Goal: Navigation & Orientation: Find specific page/section

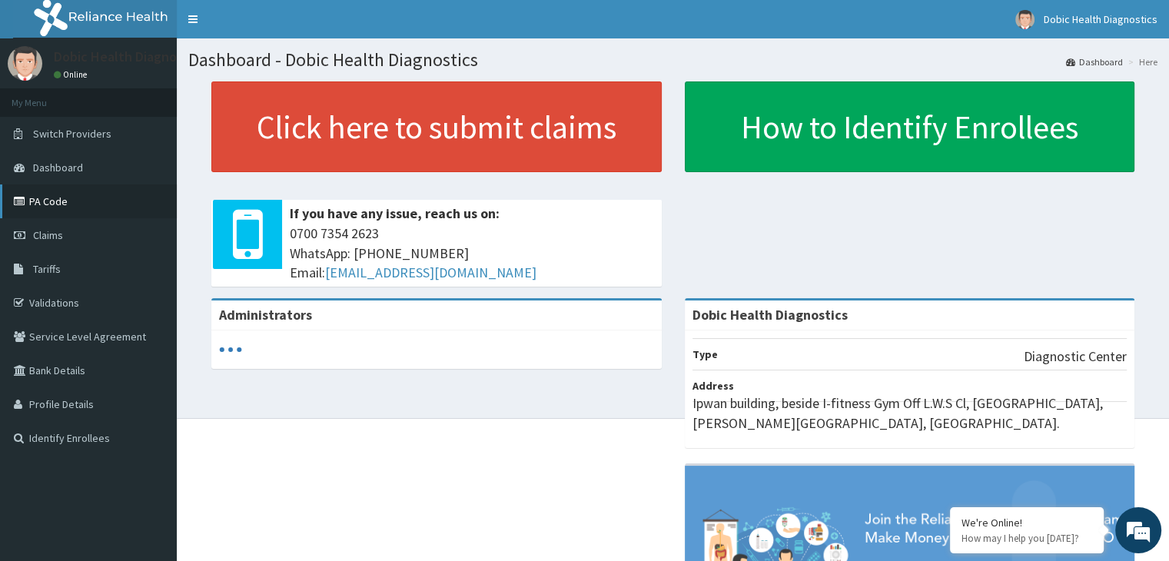
click at [59, 201] on link "PA Code" at bounding box center [88, 201] width 177 height 34
click at [40, 163] on span "Dashboard" at bounding box center [58, 168] width 50 height 14
click at [75, 444] on link "Identify Enrollees" at bounding box center [88, 438] width 177 height 34
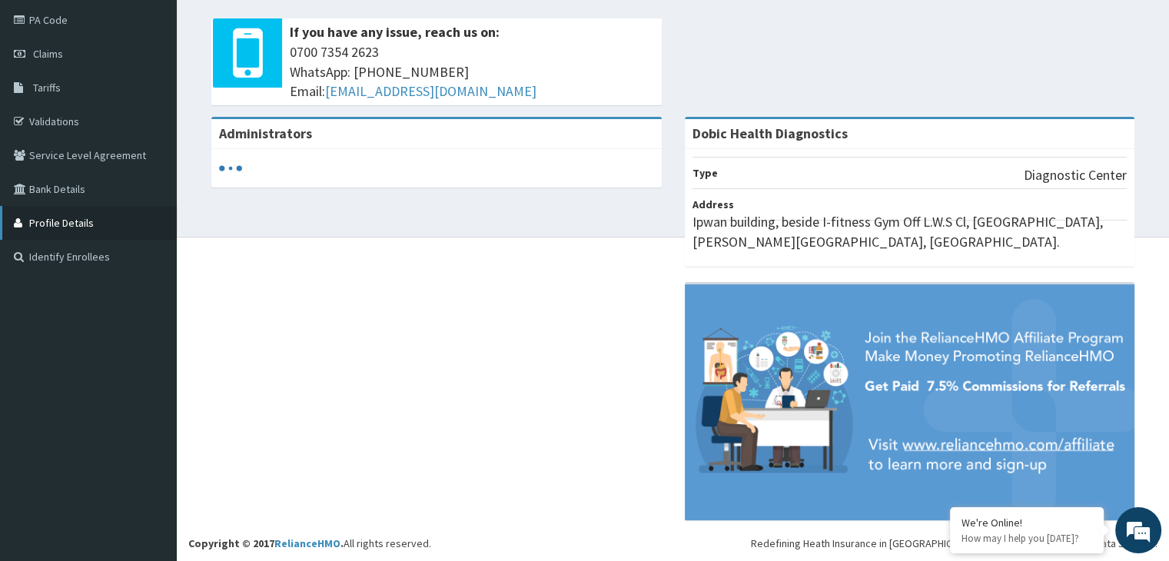
click at [118, 224] on link "Profile Details" at bounding box center [88, 223] width 177 height 34
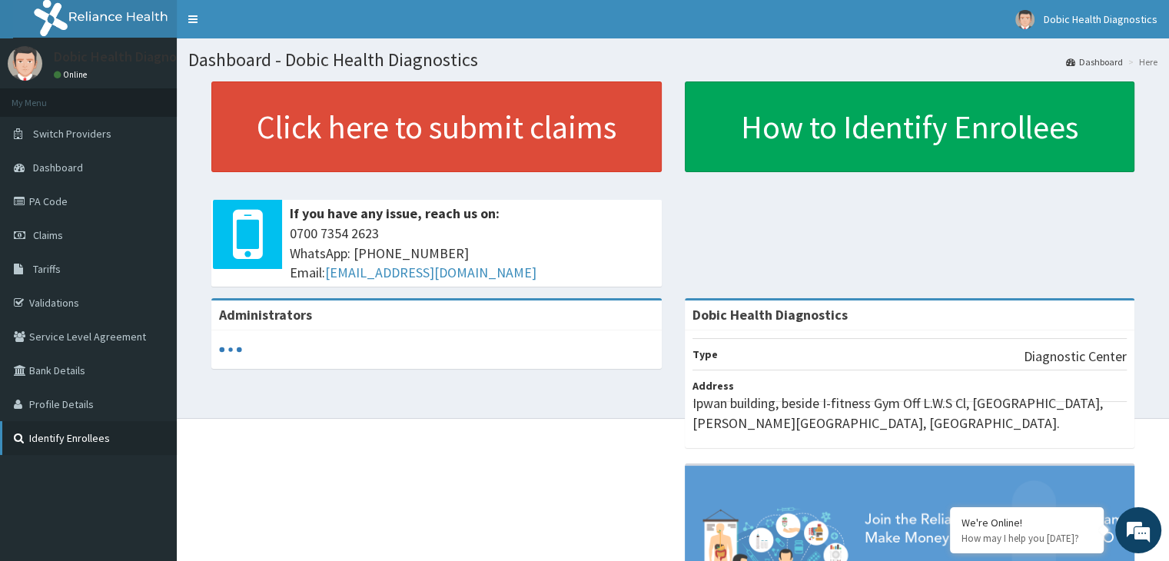
click at [42, 438] on link "Identify Enrollees" at bounding box center [88, 438] width 177 height 34
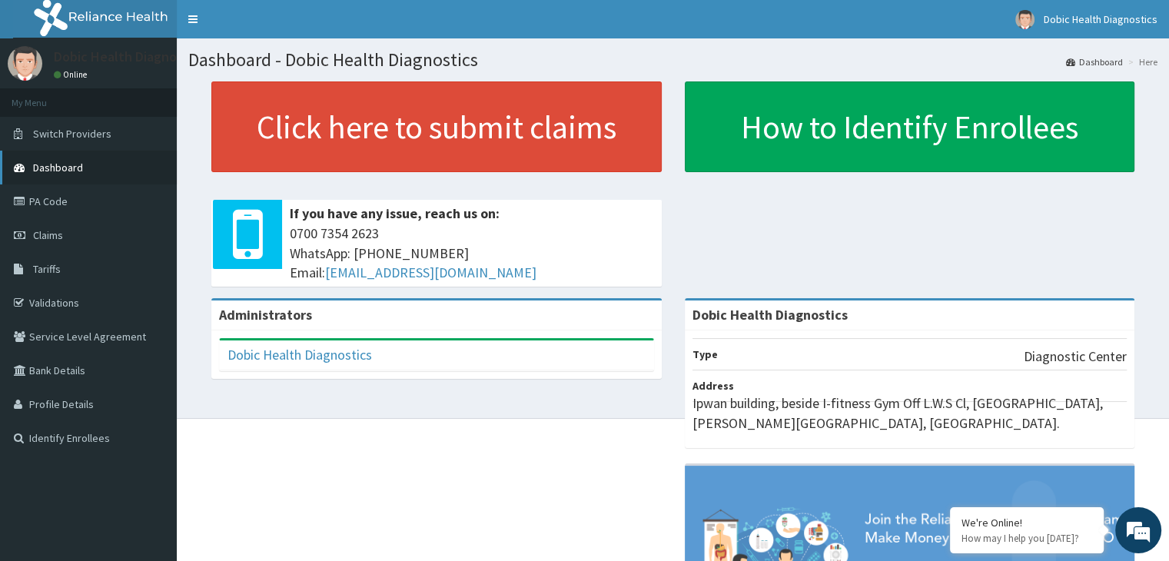
click at [109, 160] on link "Dashboard" at bounding box center [88, 168] width 177 height 34
click at [186, 219] on section "Click here to submit claims If you have any issue, reach us on: 0700 7354 2623 …" at bounding box center [673, 166] width 992 height 192
click at [52, 198] on link "PA Code" at bounding box center [88, 201] width 177 height 34
